Goal: Information Seeking & Learning: Learn about a topic

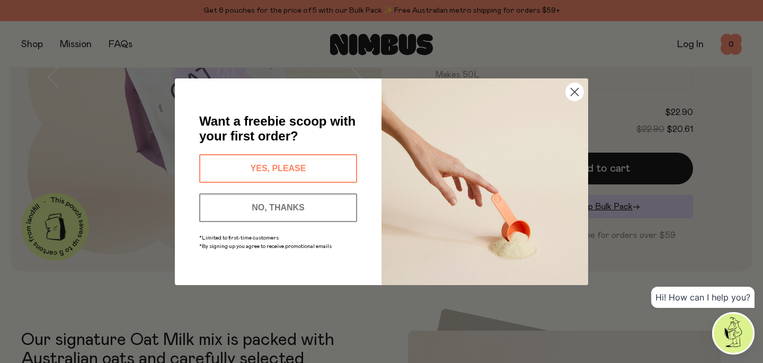
scroll to position [366, 0]
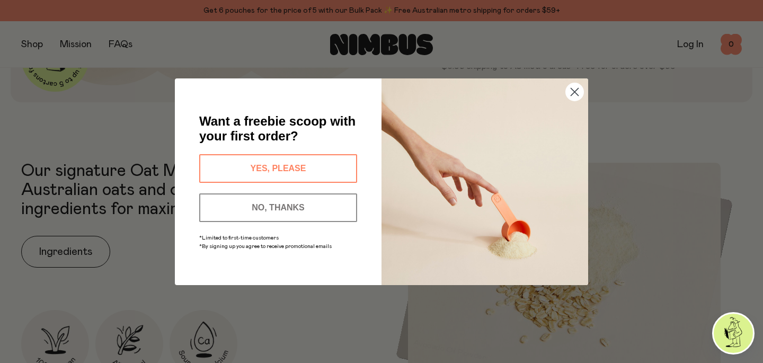
click at [576, 95] on circle "Close dialog" at bounding box center [574, 91] width 17 height 17
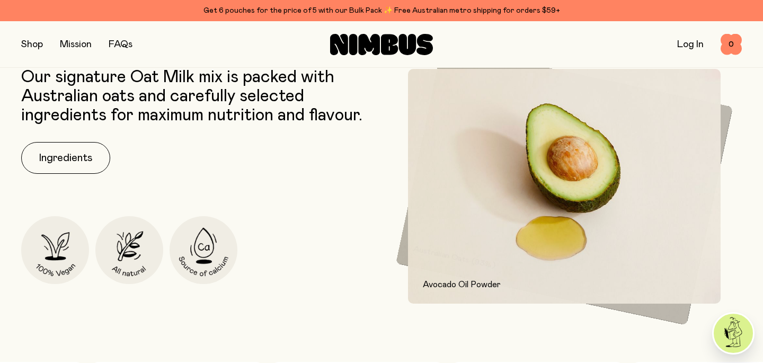
scroll to position [461, 0]
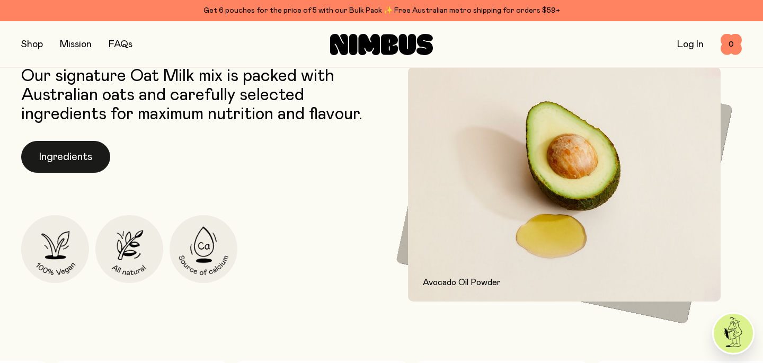
click at [67, 154] on button "Ingredients" at bounding box center [65, 157] width 89 height 32
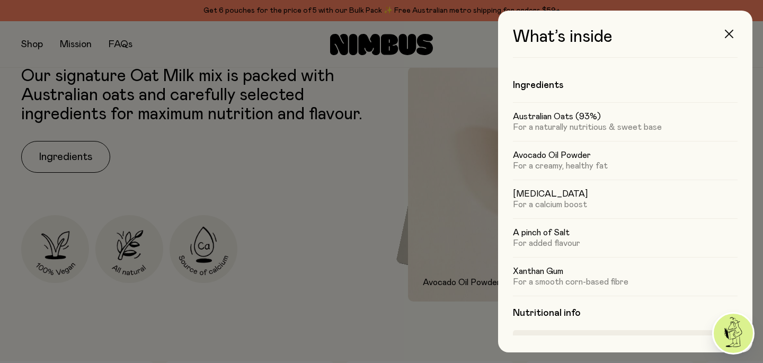
click at [732, 34] on icon "button" at bounding box center [729, 34] width 8 height 8
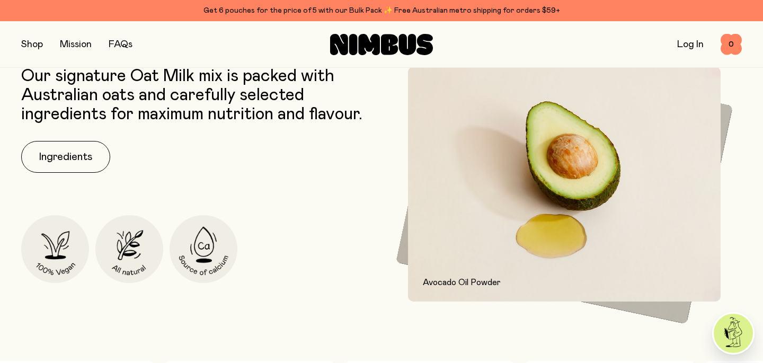
click at [25, 41] on button "button" at bounding box center [32, 44] width 22 height 15
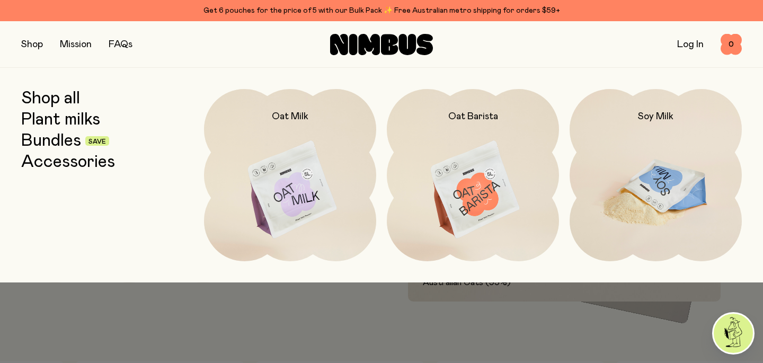
click at [618, 131] on img at bounding box center [655, 190] width 172 height 202
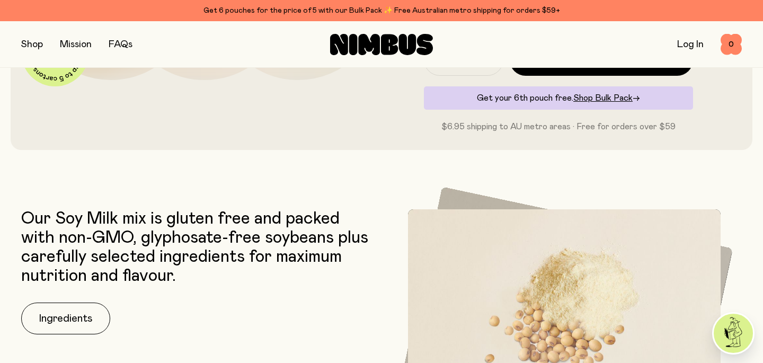
scroll to position [373, 0]
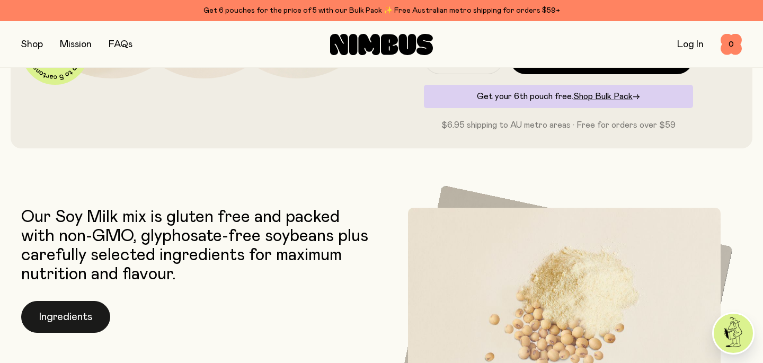
click at [70, 316] on button "Ingredients" at bounding box center [65, 317] width 89 height 32
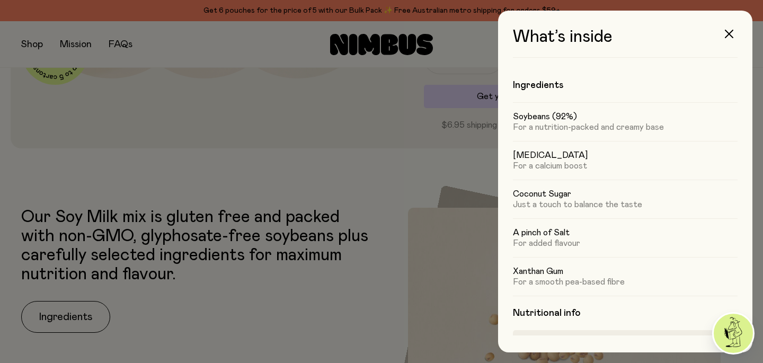
scroll to position [0, 0]
click at [725, 35] on icon "button" at bounding box center [729, 34] width 8 height 8
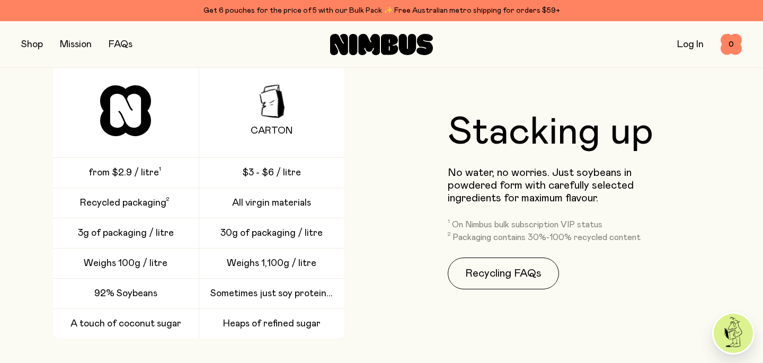
scroll to position [1540, 0]
